Goal: Transaction & Acquisition: Obtain resource

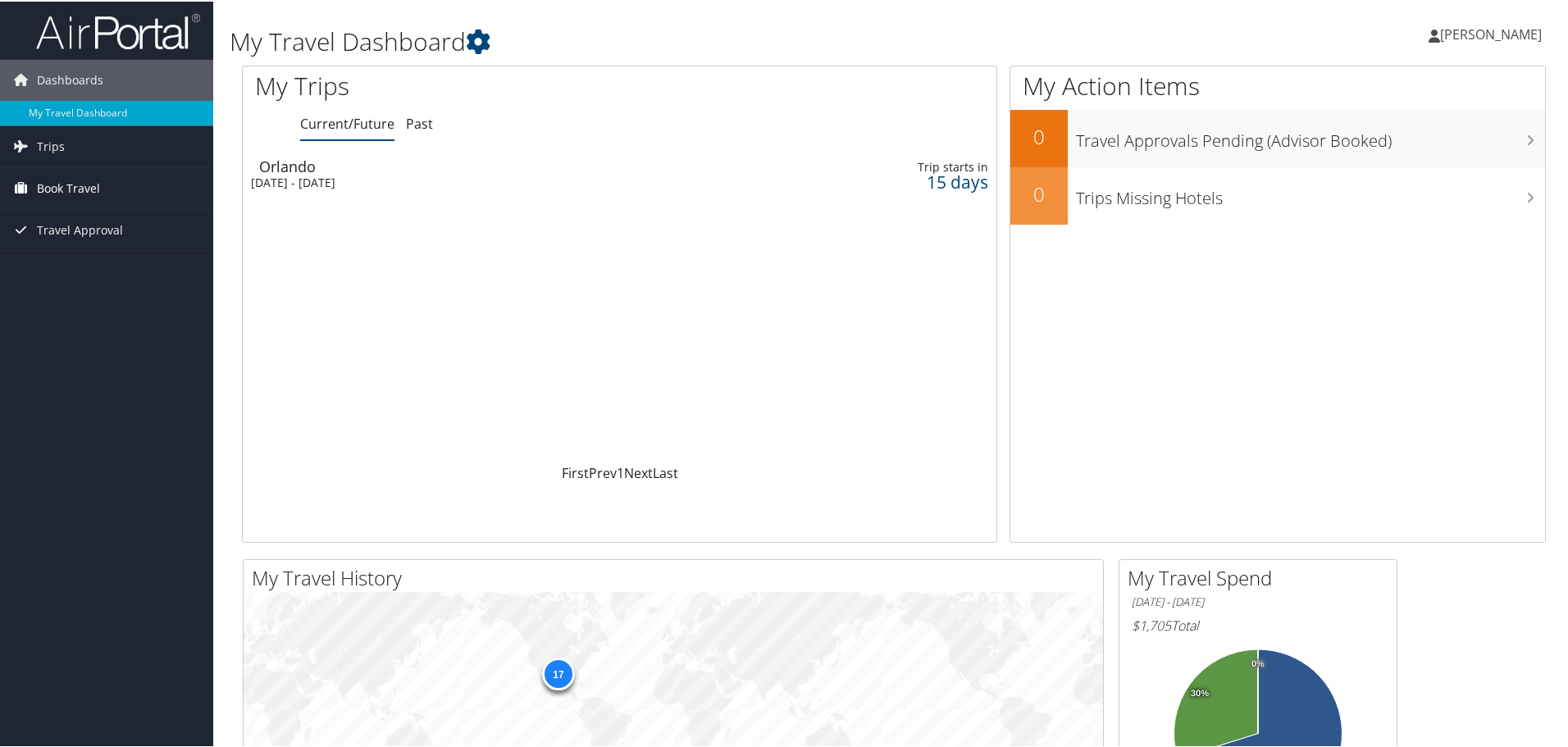
click at [87, 183] on span "Book Travel" at bounding box center [69, 187] width 63 height 41
click at [106, 263] on link "Book/Manage Online Trips" at bounding box center [106, 269] width 214 height 25
click at [408, 122] on link "Past" at bounding box center [420, 122] width 28 height 18
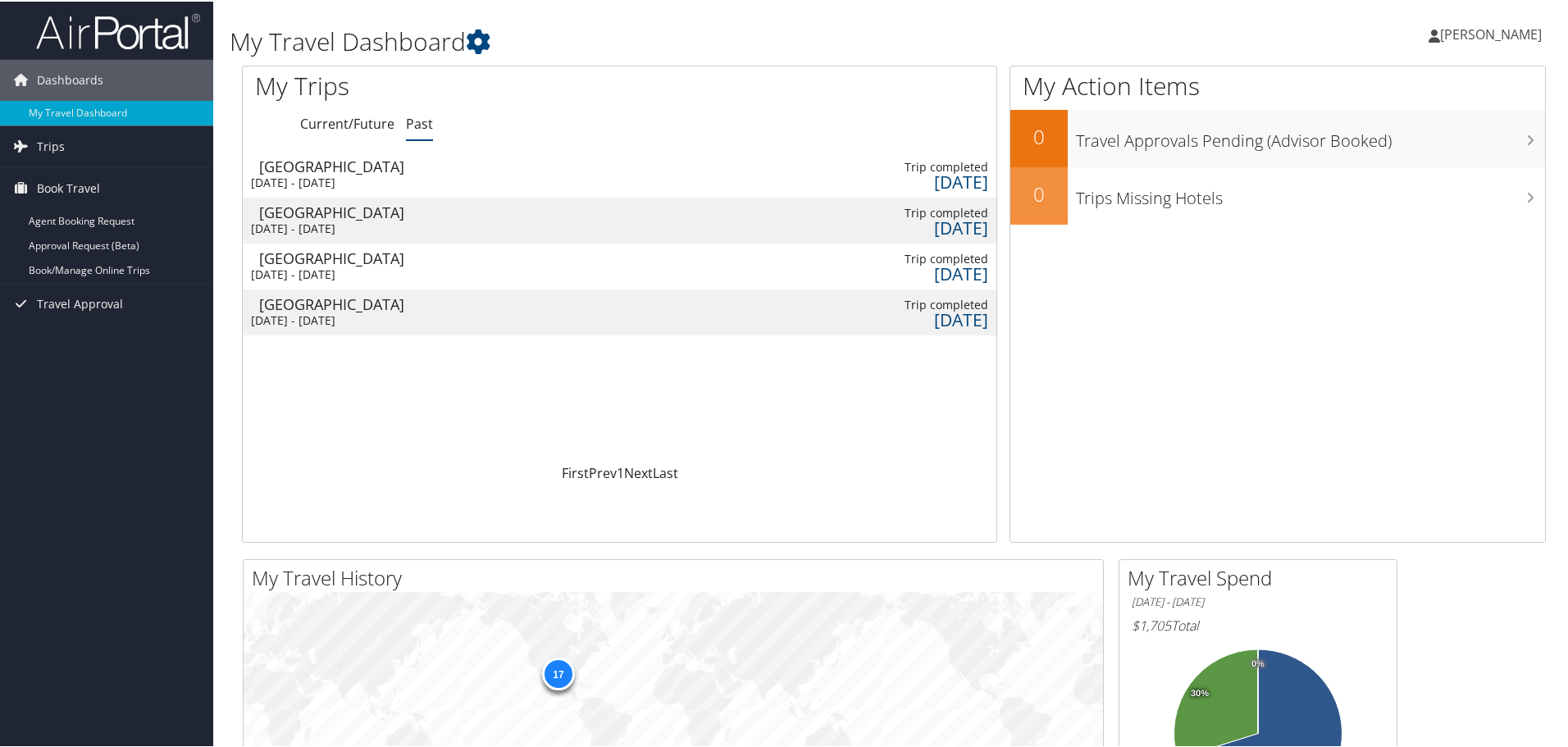
click at [390, 266] on div "Mon 29 Sep 2025 - Wed 1 Oct 2025" at bounding box center [488, 273] width 475 height 15
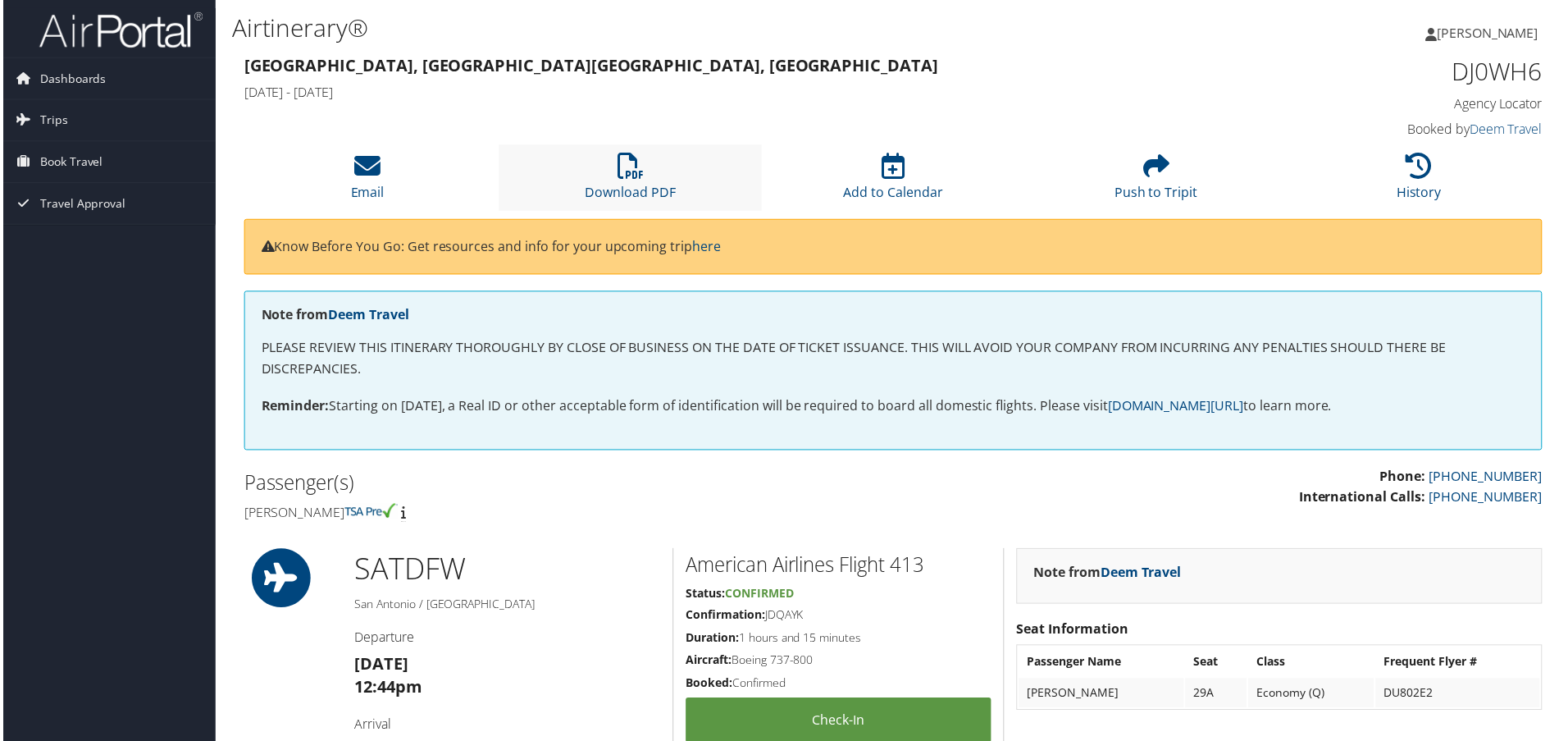
click at [588, 179] on li "Download PDF" at bounding box center [630, 179] width 264 height 67
